Goal: Information Seeking & Learning: Compare options

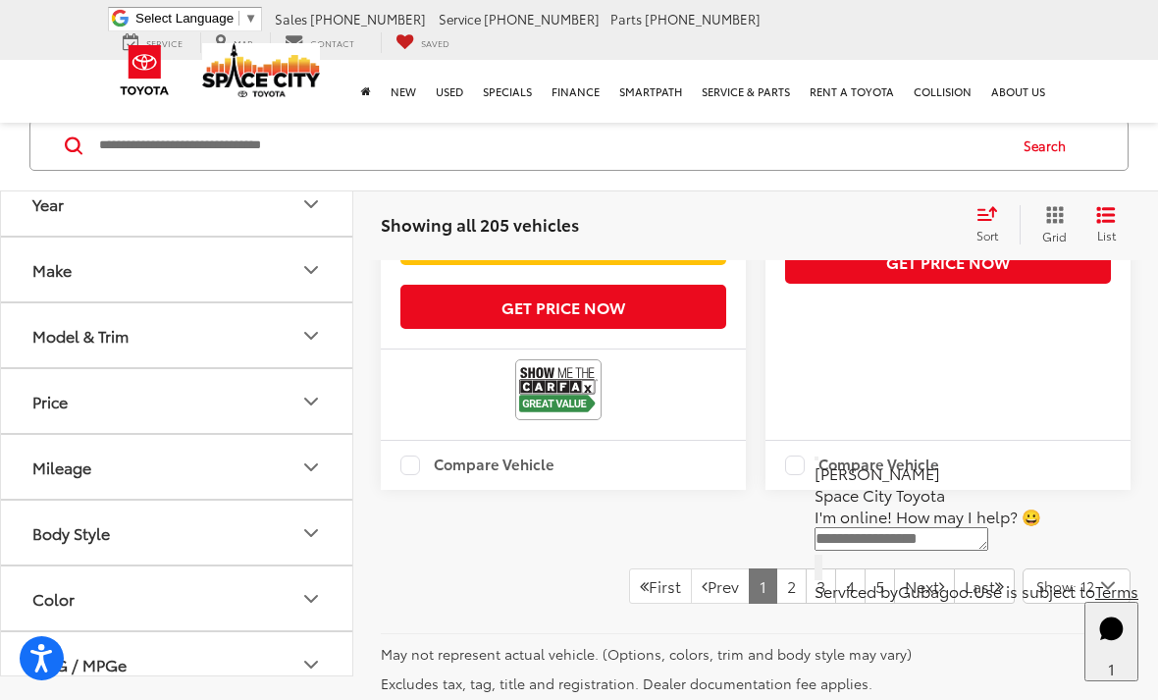
scroll to position [6173, 0]
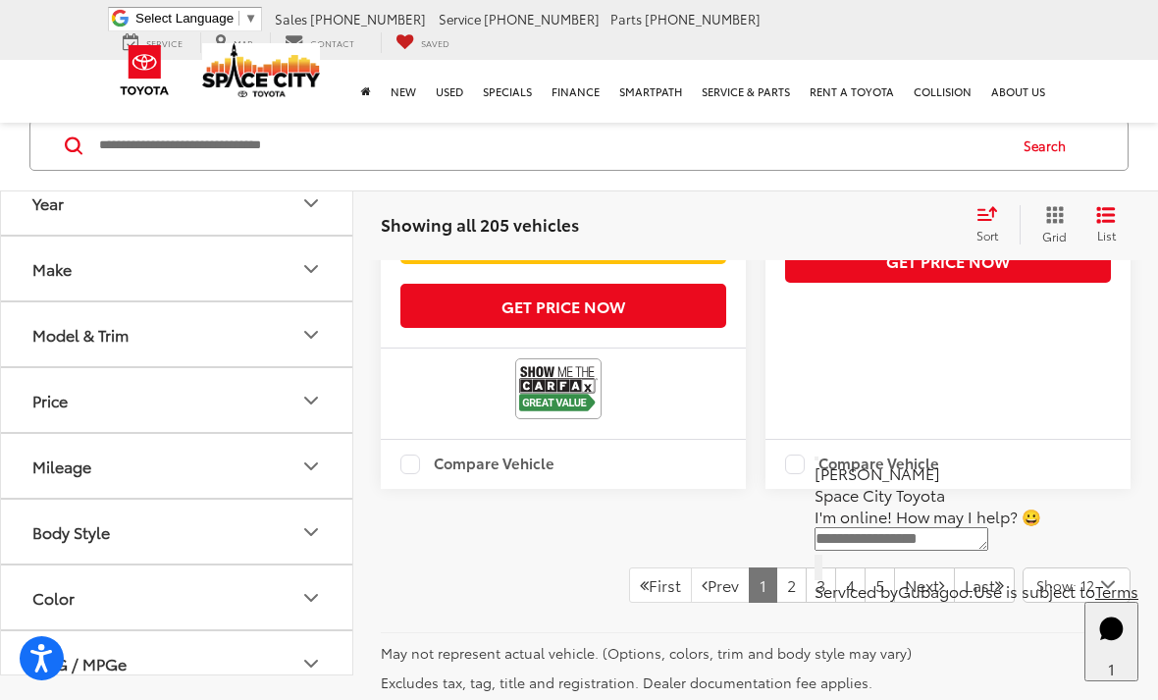
click at [316, 278] on icon "Make" at bounding box center [311, 269] width 24 height 24
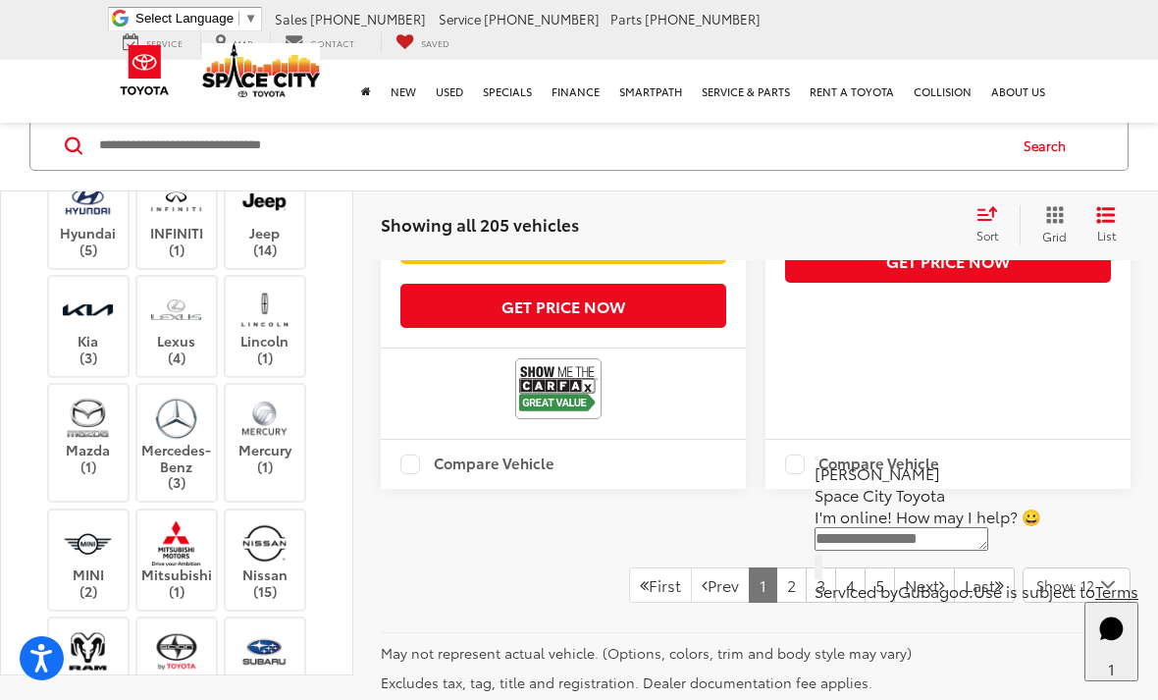
scroll to position [325, 0]
click at [265, 114] on img at bounding box center [265, 114] width 0 height 0
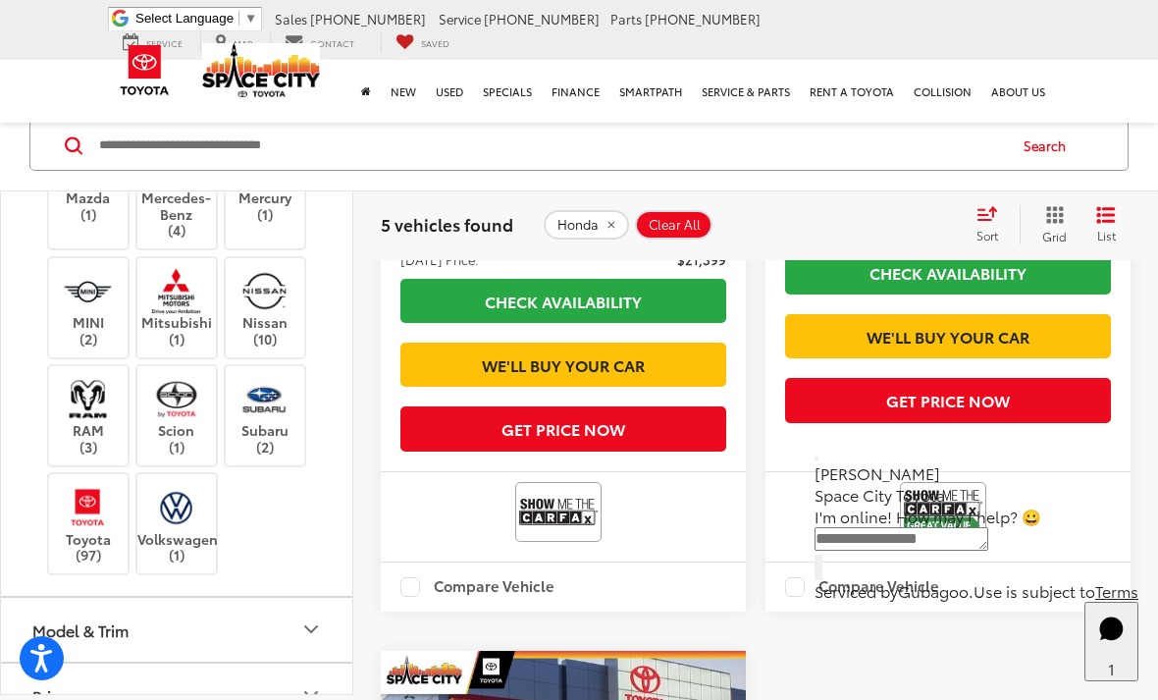
scroll to position [598, 0]
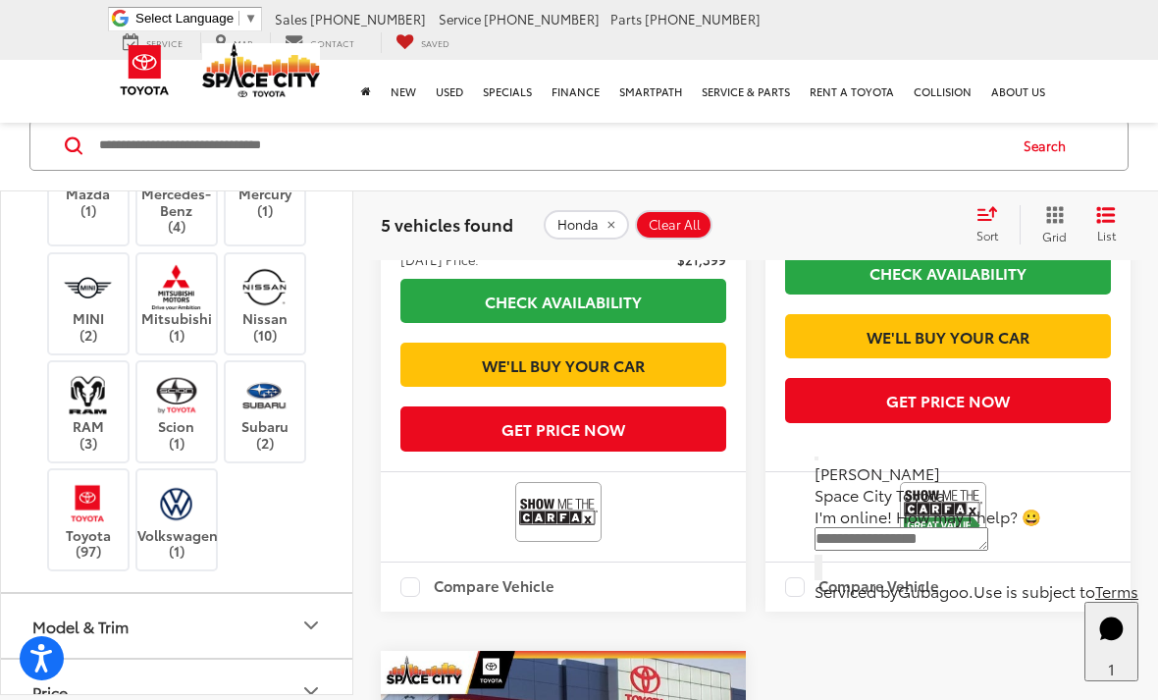
click at [78, 526] on img at bounding box center [88, 503] width 54 height 46
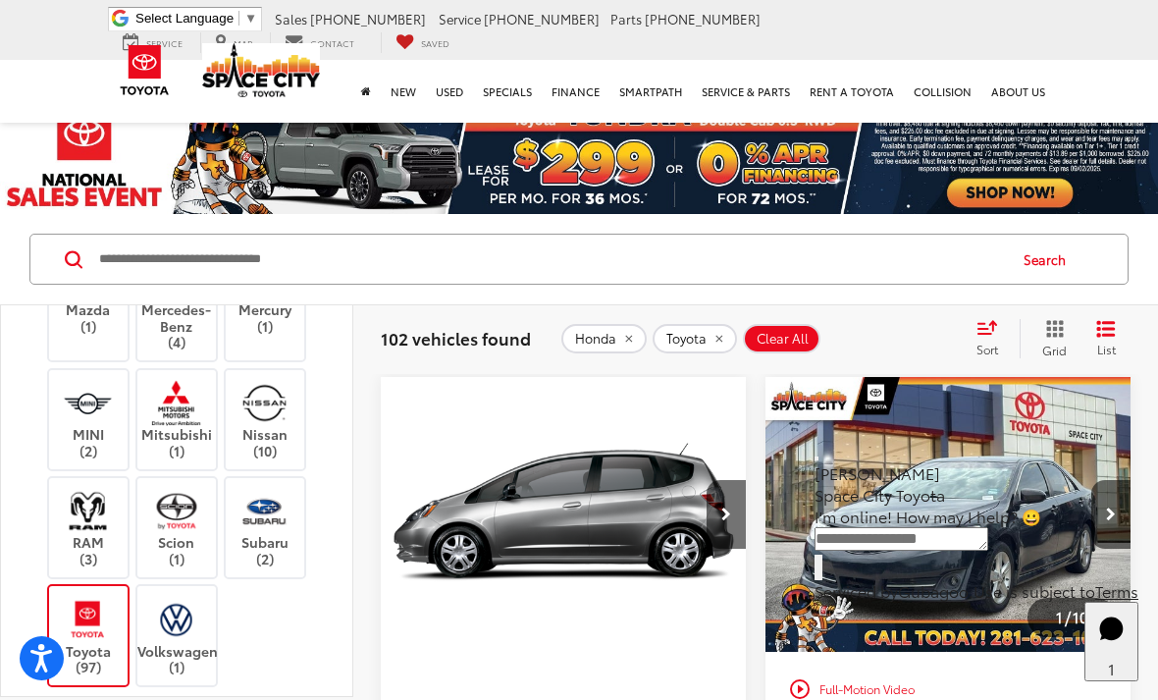
click at [56, 334] on label "Mazda (1)" at bounding box center [88, 293] width 79 height 79
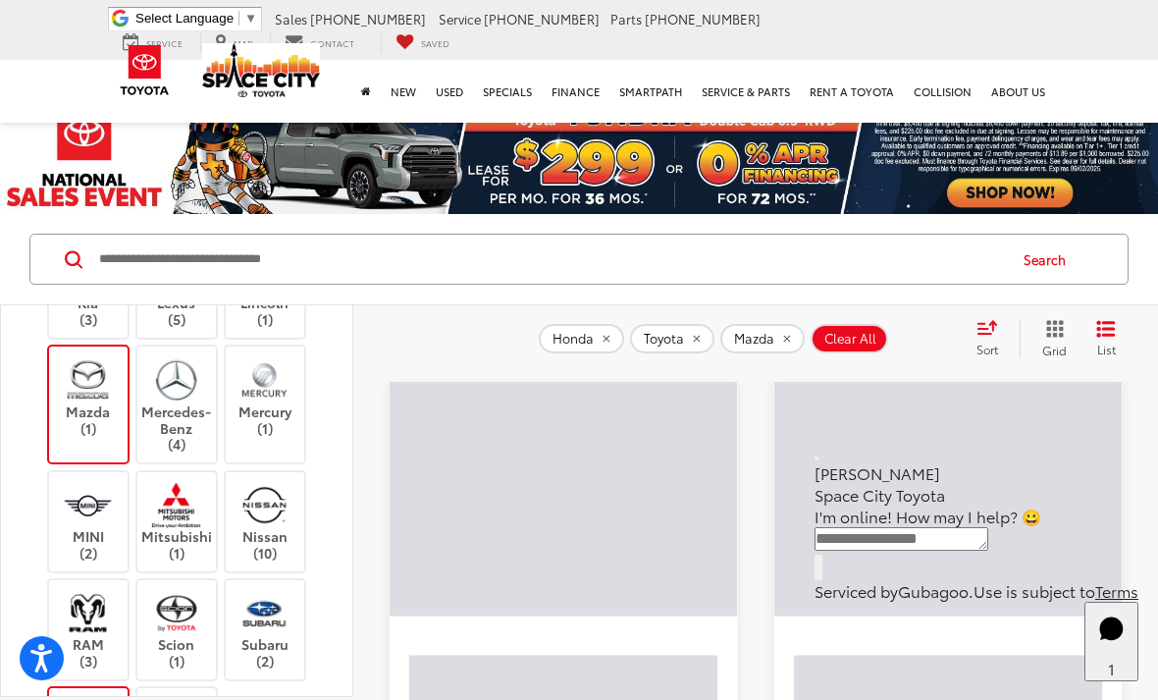
click at [71, 402] on img at bounding box center [88, 379] width 54 height 46
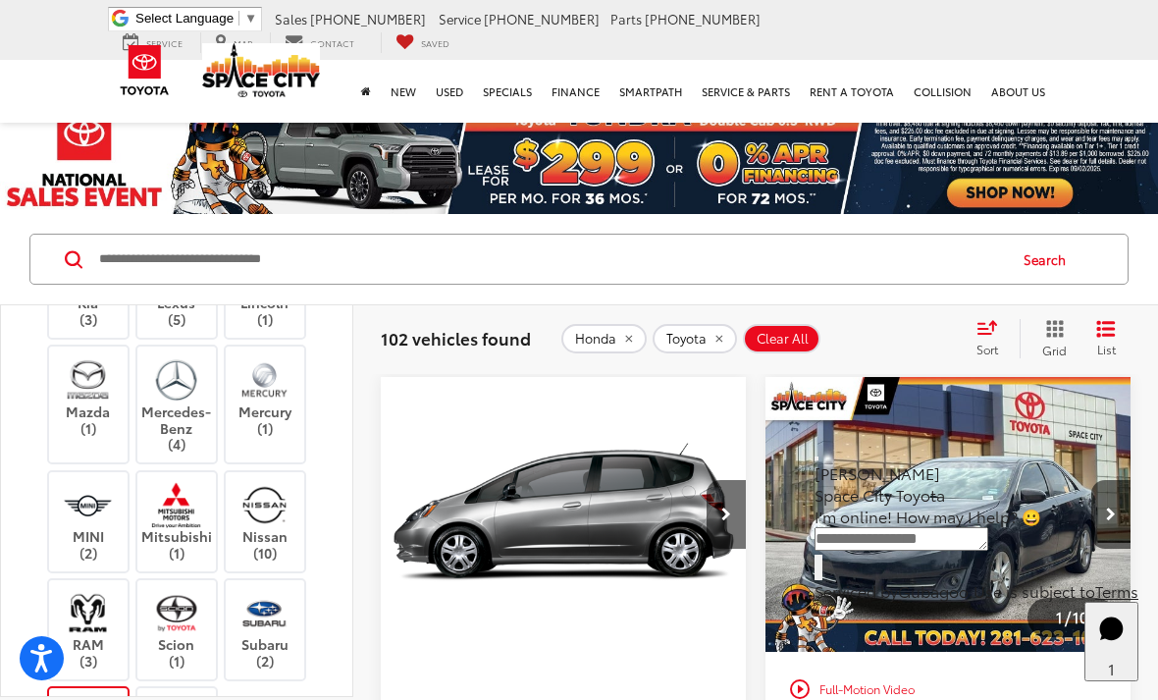
click at [174, 294] on img at bounding box center [176, 271] width 54 height 46
click at [144, 328] on label "Lexus (5)" at bounding box center [176, 287] width 79 height 79
click at [175, 294] on img at bounding box center [176, 271] width 54 height 46
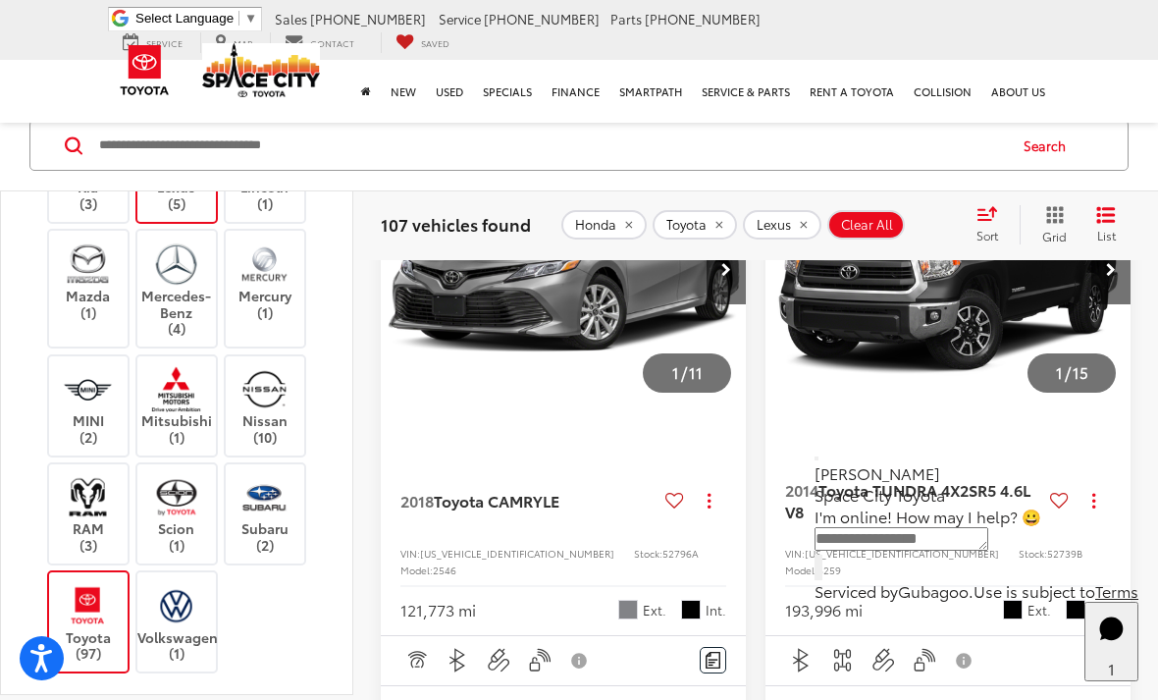
scroll to position [5629, 0]
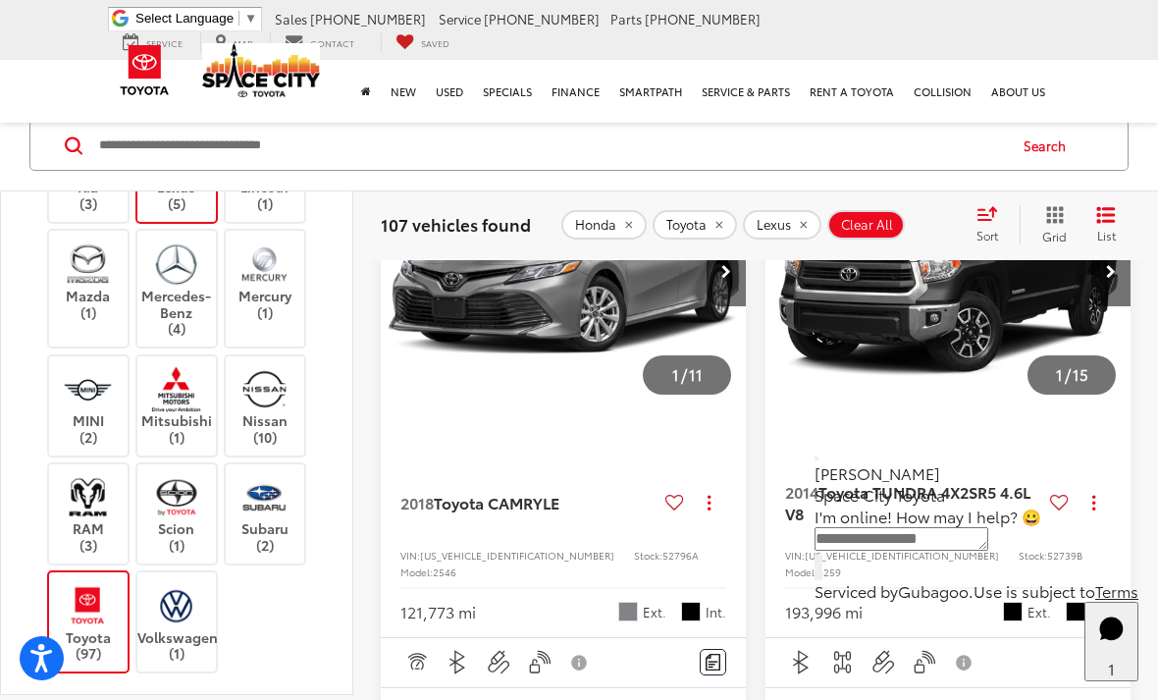
click at [715, 306] on button "Next image" at bounding box center [725, 271] width 39 height 69
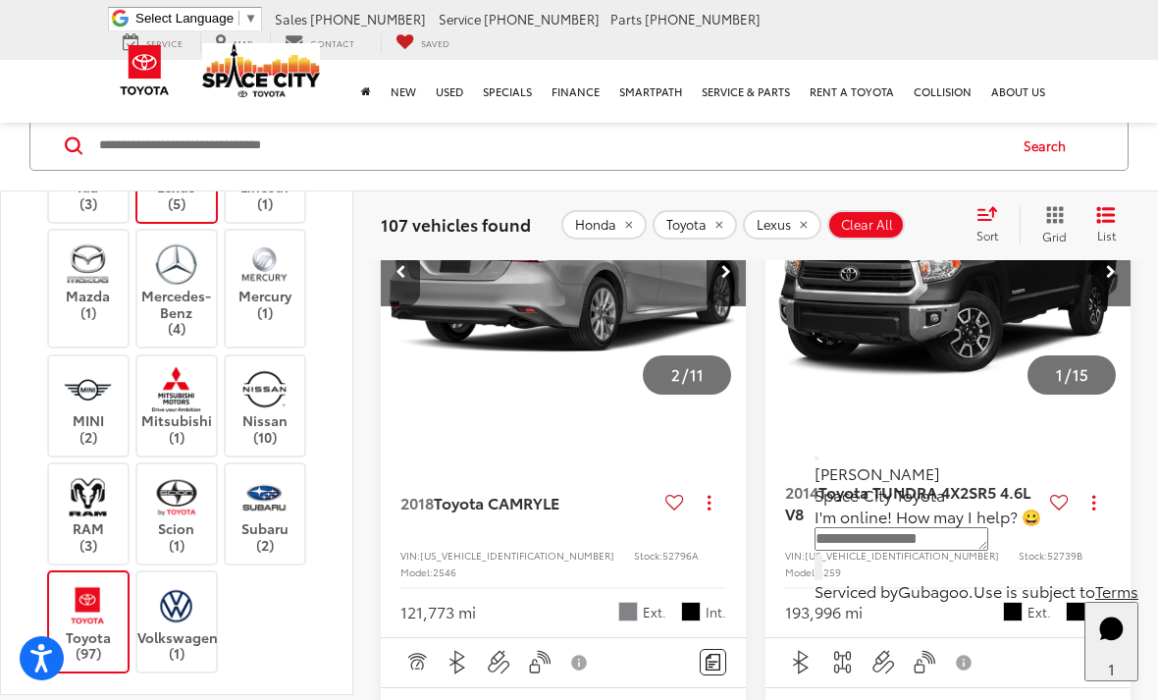
click at [719, 306] on button "Next image" at bounding box center [725, 271] width 39 height 69
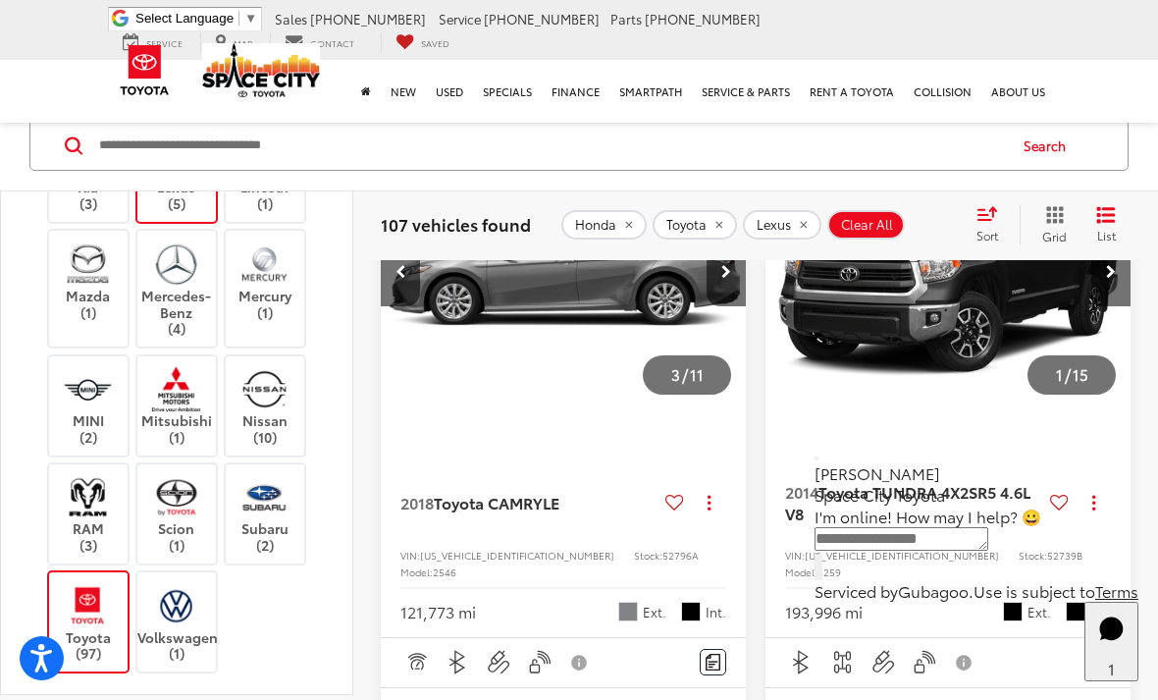
scroll to position [0, 736]
click at [734, 306] on button "Next image" at bounding box center [725, 271] width 39 height 69
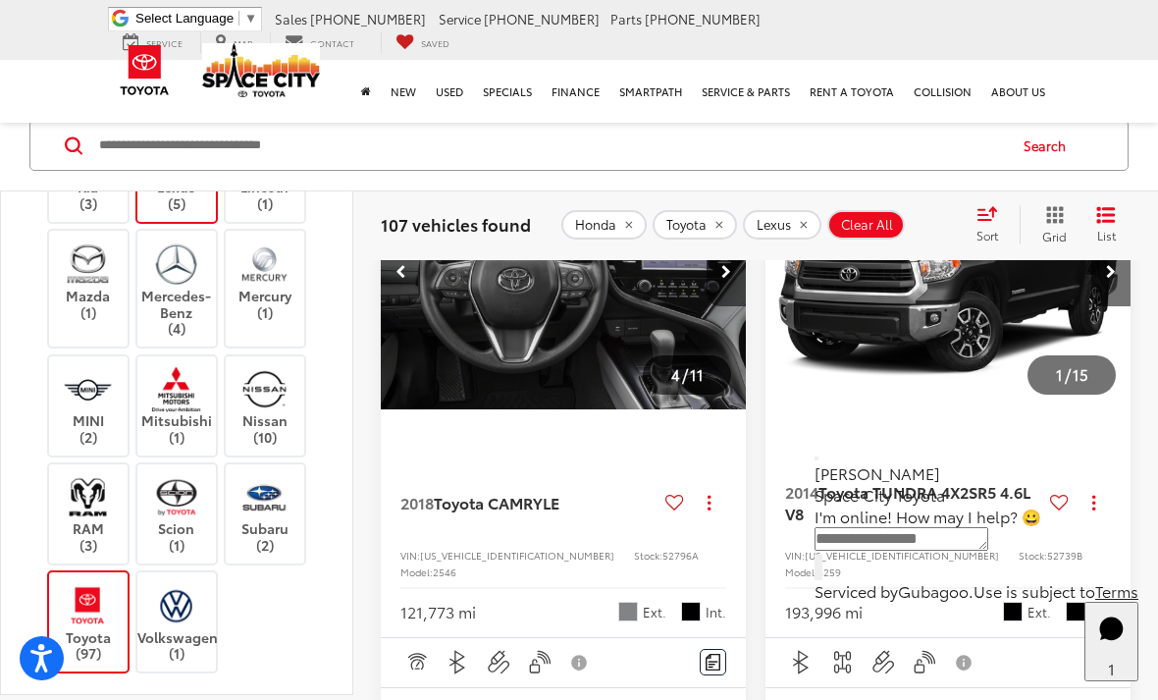
click at [731, 306] on button "Next image" at bounding box center [725, 271] width 39 height 69
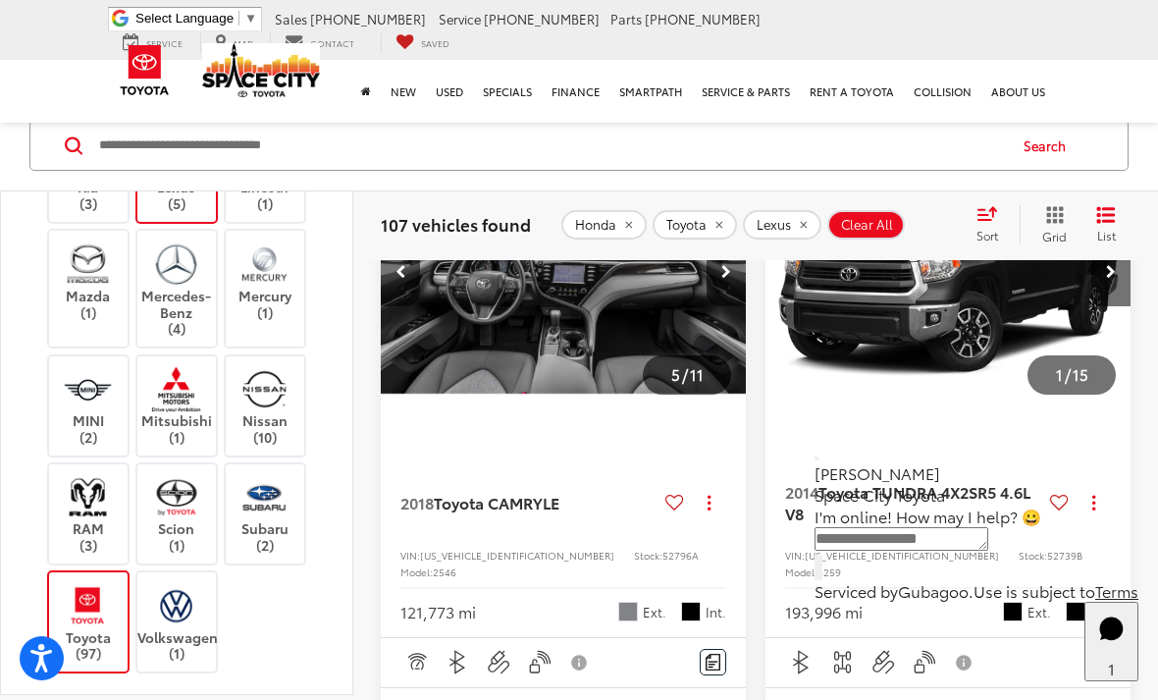
scroll to position [0, 1472]
click at [717, 306] on button "Next image" at bounding box center [725, 271] width 39 height 69
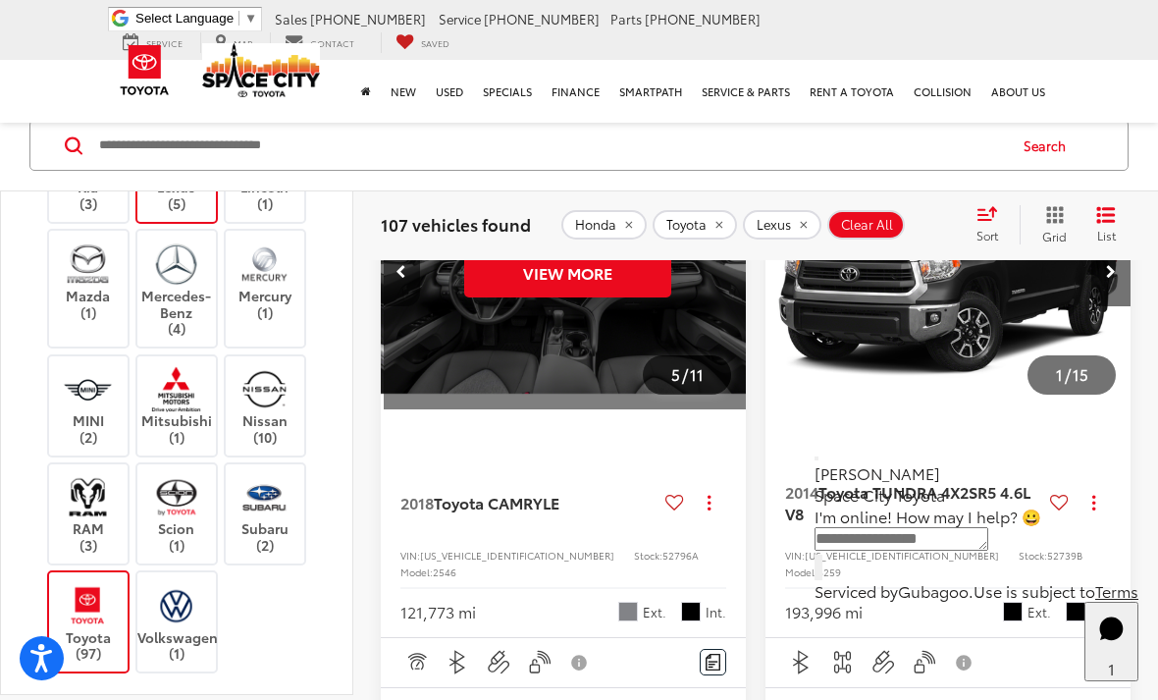
scroll to position [0, 1840]
click at [605, 297] on button "View More" at bounding box center [563, 272] width 207 height 49
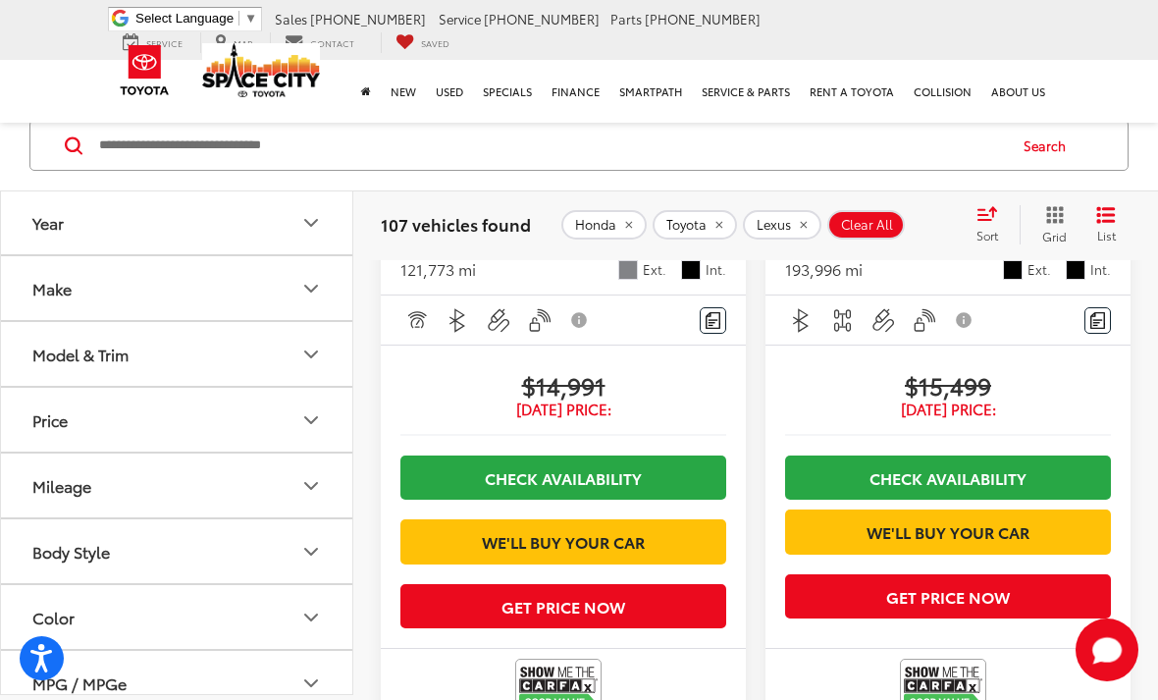
scroll to position [5843, 0]
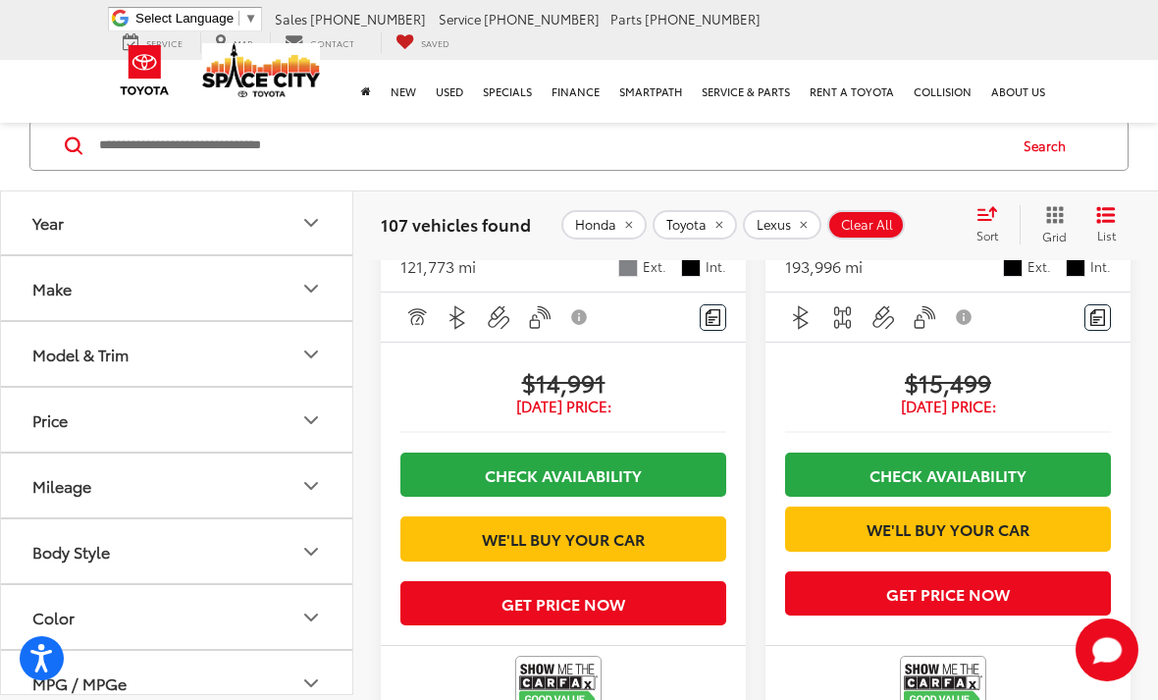
click at [542, 168] on span "Toyota CAMRY" at bounding box center [488, 156] width 109 height 23
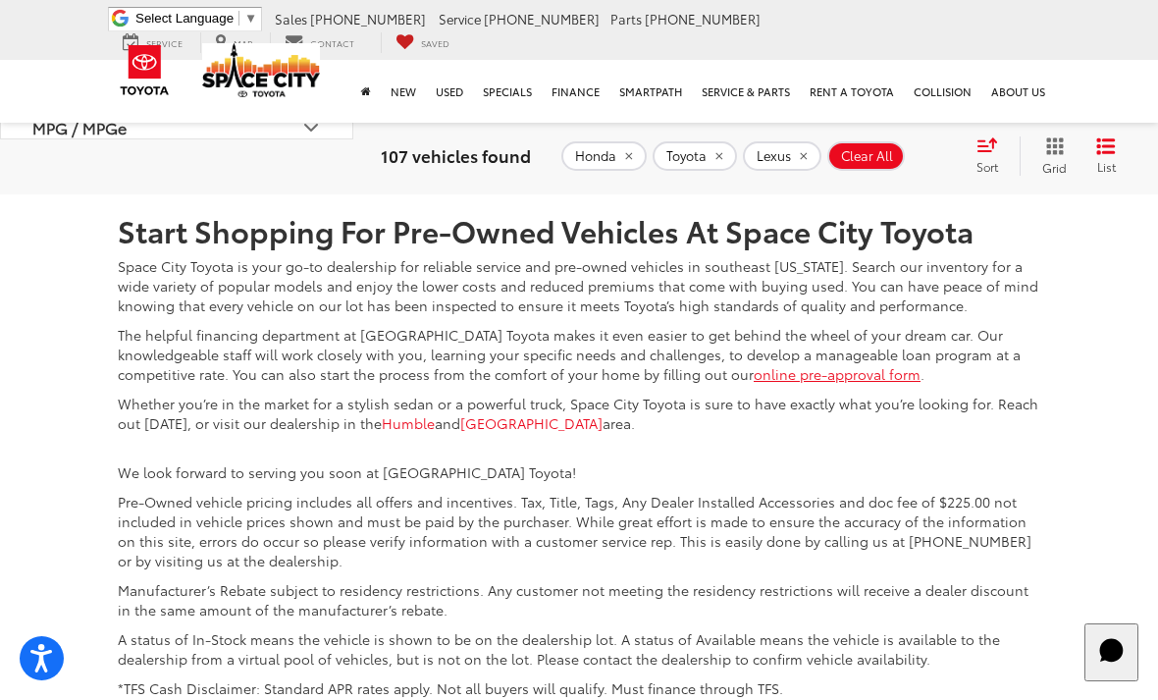
scroll to position [6619, 0]
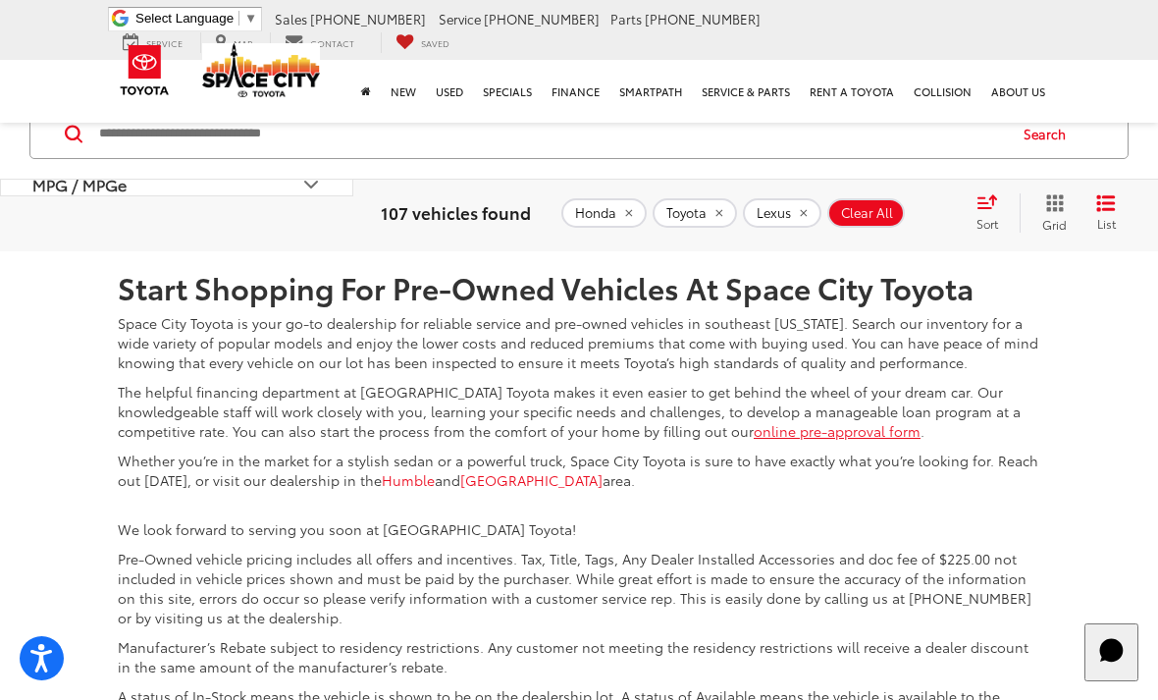
click at [776, 123] on link "2" at bounding box center [791, 104] width 30 height 35
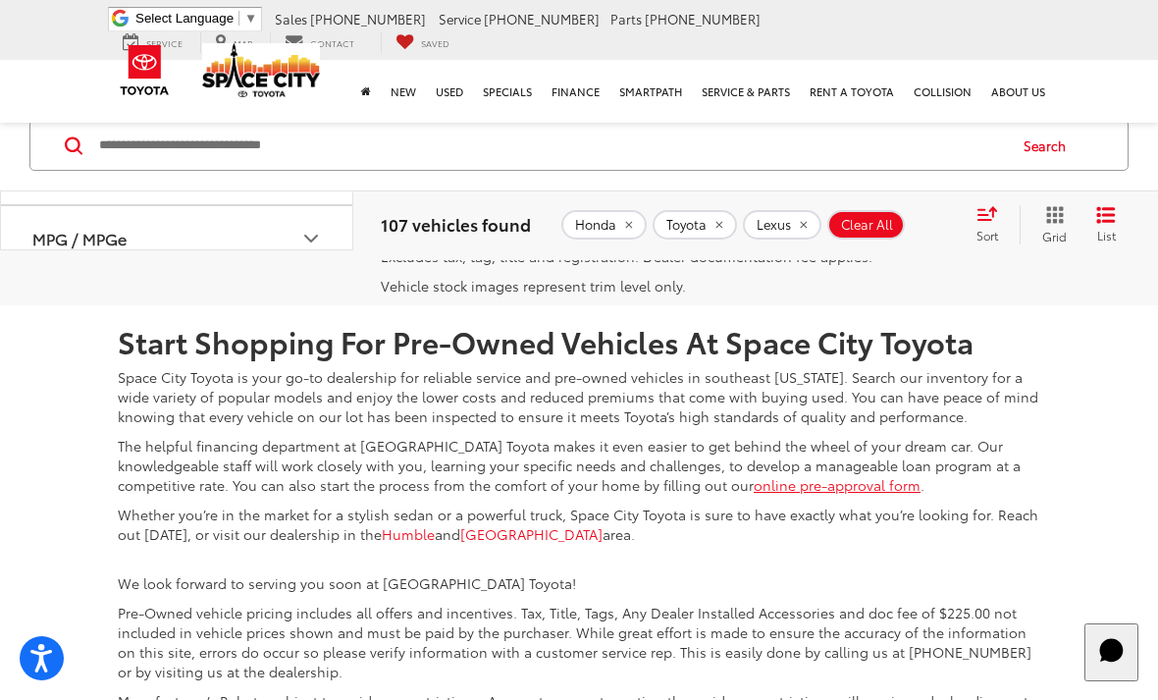
scroll to position [6797, 0]
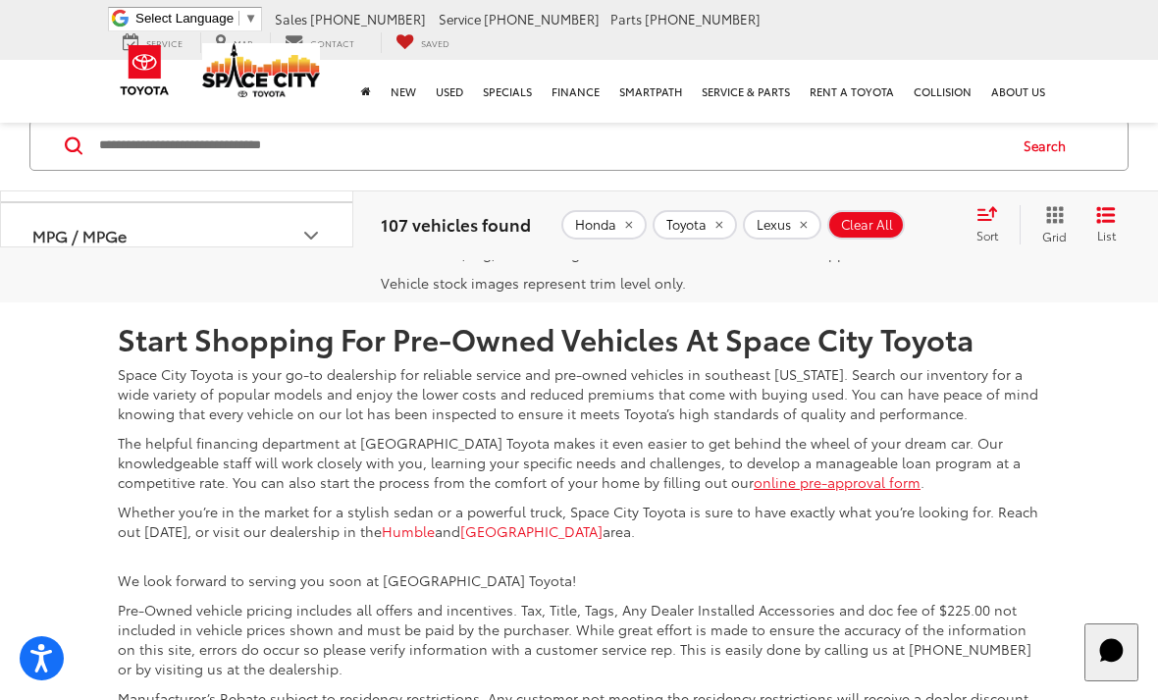
click at [806, 174] on link "3" at bounding box center [821, 155] width 30 height 35
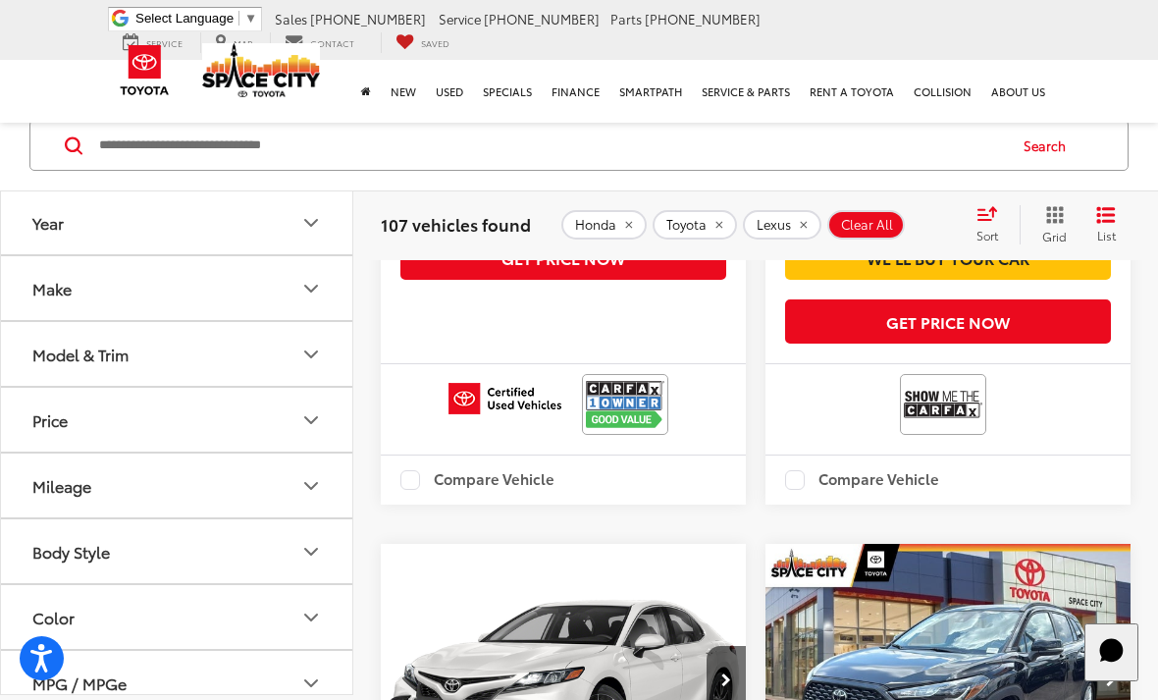
scroll to position [4256, 0]
